Goal: Information Seeking & Learning: Check status

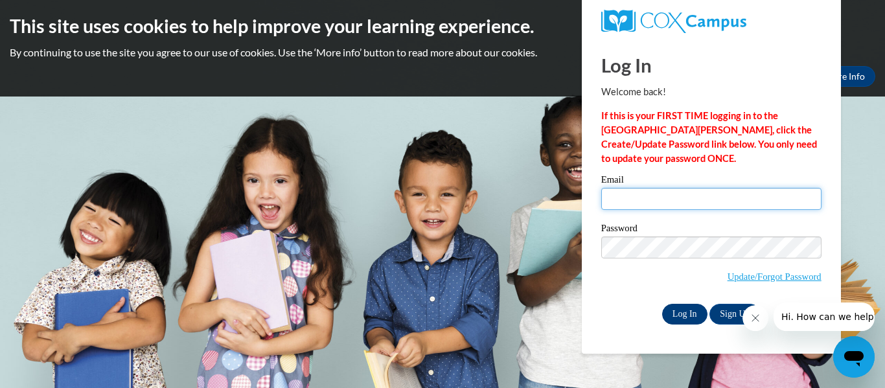
type input "chloe.smith27@buckeyehillscc.net"
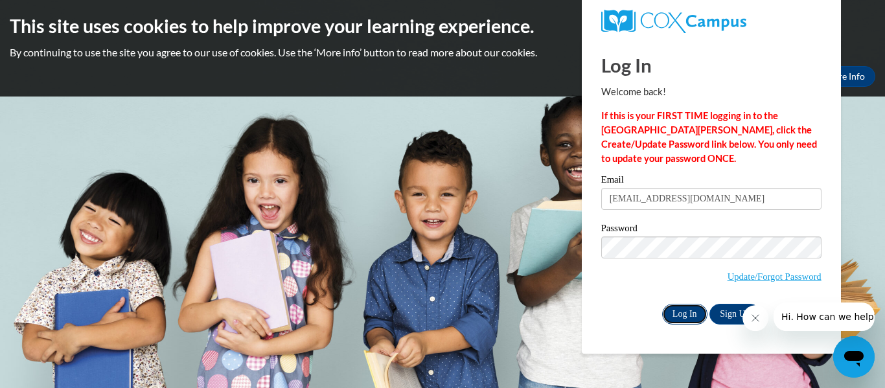
click at [684, 311] on input "Log In" at bounding box center [684, 314] width 45 height 21
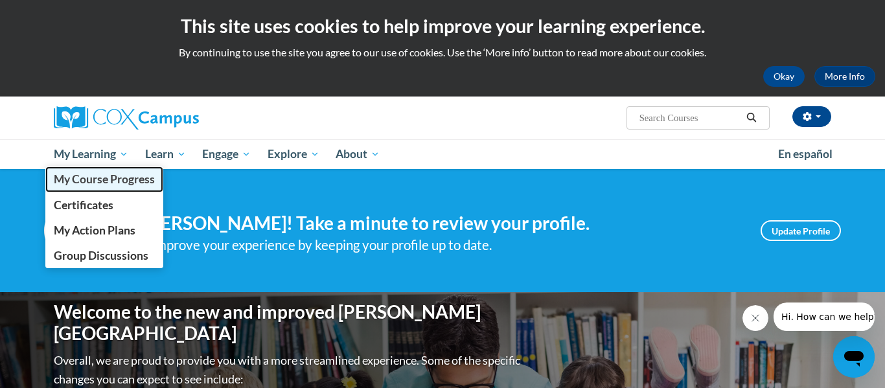
click at [91, 183] on span "My Course Progress" at bounding box center [104, 179] width 101 height 14
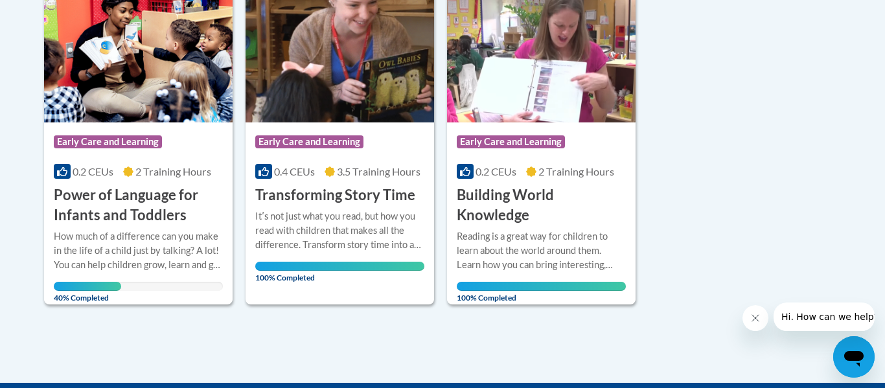
scroll to position [343, 0]
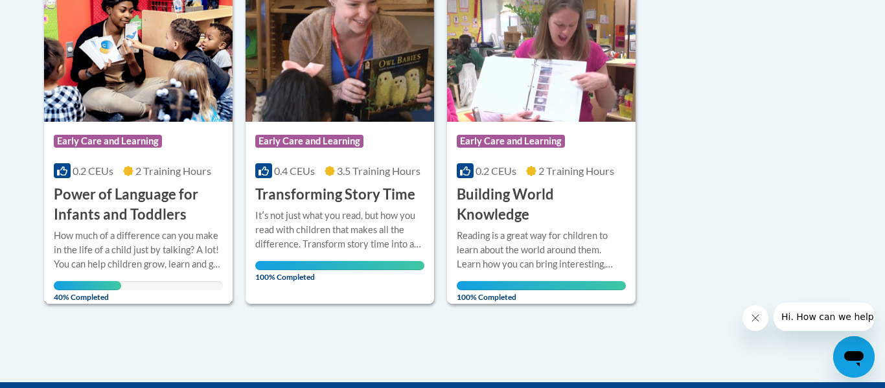
click at [134, 167] on icon at bounding box center [128, 171] width 10 height 10
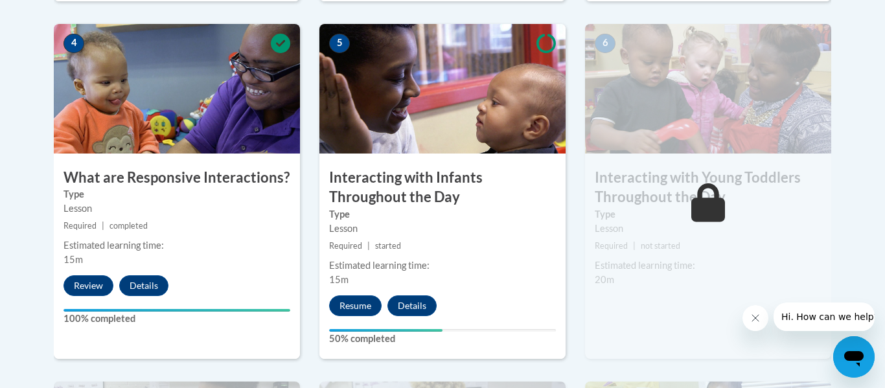
scroll to position [770, 0]
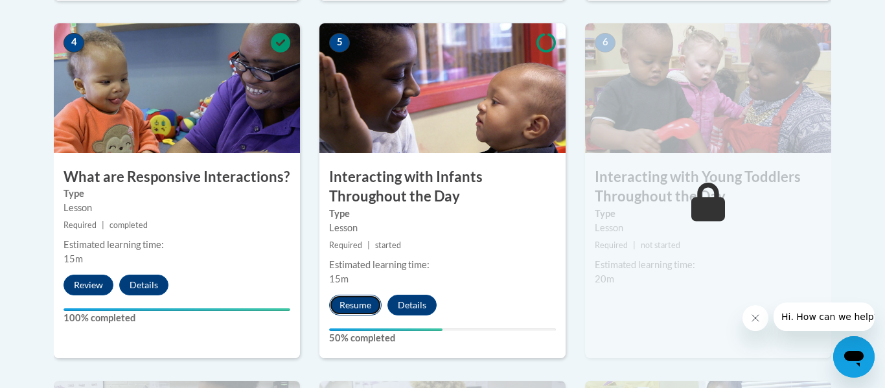
click at [333, 295] on button "Resume" at bounding box center [355, 305] width 52 height 21
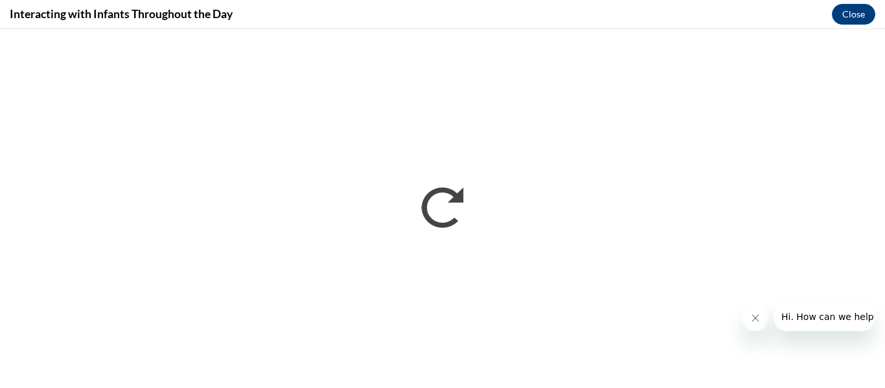
scroll to position [0, 0]
